Goal: Transaction & Acquisition: Purchase product/service

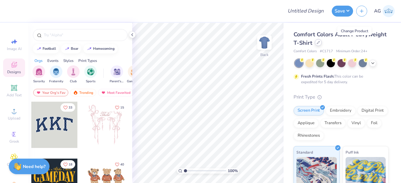
click at [320, 41] on icon at bounding box center [318, 42] width 3 height 3
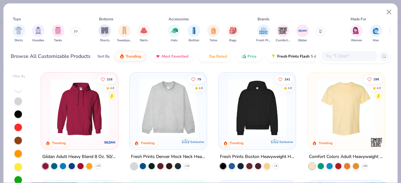
click at [335, 56] on input "text" at bounding box center [349, 56] width 48 height 7
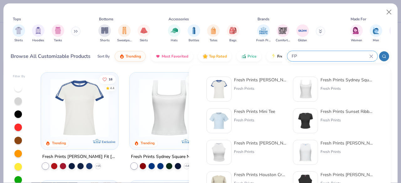
type input "F"
paste input "FP87"
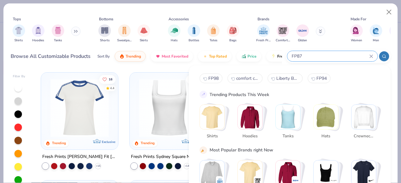
type input "FP87"
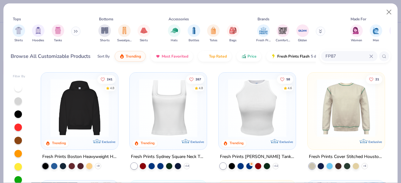
click at [44, 113] on div at bounding box center [79, 106] width 71 height 61
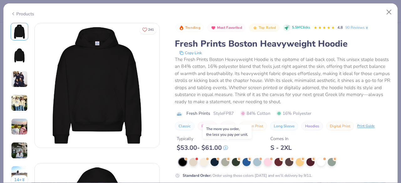
click at [228, 149] on icon at bounding box center [226, 148] width 4 height 4
click at [255, 140] on div "Typically $ 53.00 - $ 61.00 Comes In S - 2XL" at bounding box center [283, 141] width 216 height 21
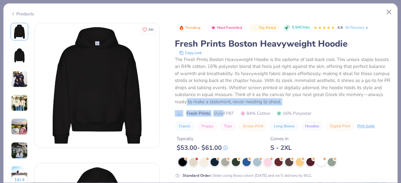
drag, startPoint x: 224, startPoint y: 111, endPoint x: 245, endPoint y: 108, distance: 21.2
click at [245, 108] on div "Trending Most Favorited Top Rated 5.5M Clicks 4.8 90 Reviews Fresh Prints Bosto…" at bounding box center [283, 77] width 216 height 108
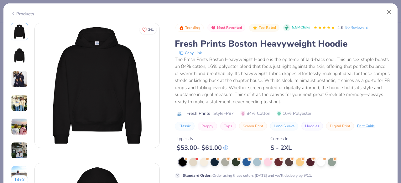
click at [235, 106] on div "Trending Most Favorited Top Rated 5.5M Clicks 4.8 90 Reviews Fresh Prints Bosto…" at bounding box center [283, 77] width 216 height 108
drag, startPoint x: 212, startPoint y: 112, endPoint x: 235, endPoint y: 109, distance: 23.4
click at [235, 109] on div "Trending Most Favorited Top Rated 5.5M Clicks 4.8 90 Reviews Fresh Prints Bosto…" at bounding box center [283, 77] width 216 height 108
copy span "Style FP87"
click at [211, 163] on div at bounding box center [215, 162] width 8 height 8
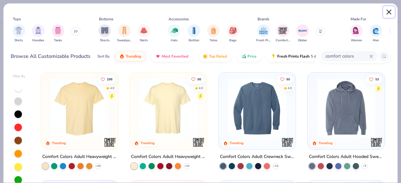
click at [388, 12] on button "Close" at bounding box center [389, 12] width 12 height 12
